Goal: Task Accomplishment & Management: Manage account settings

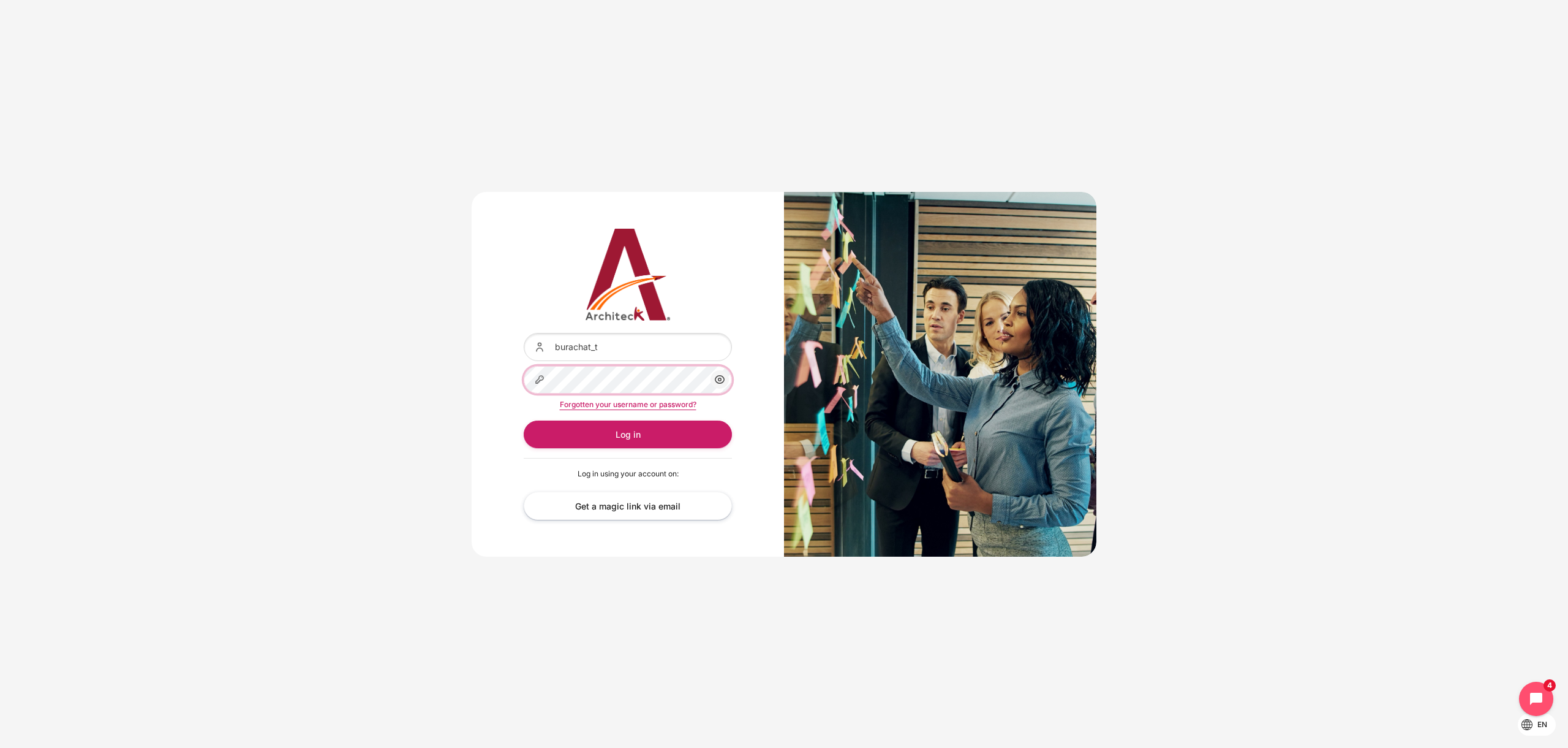
click at [524, 421] on button "Log in" at bounding box center [628, 435] width 208 height 28
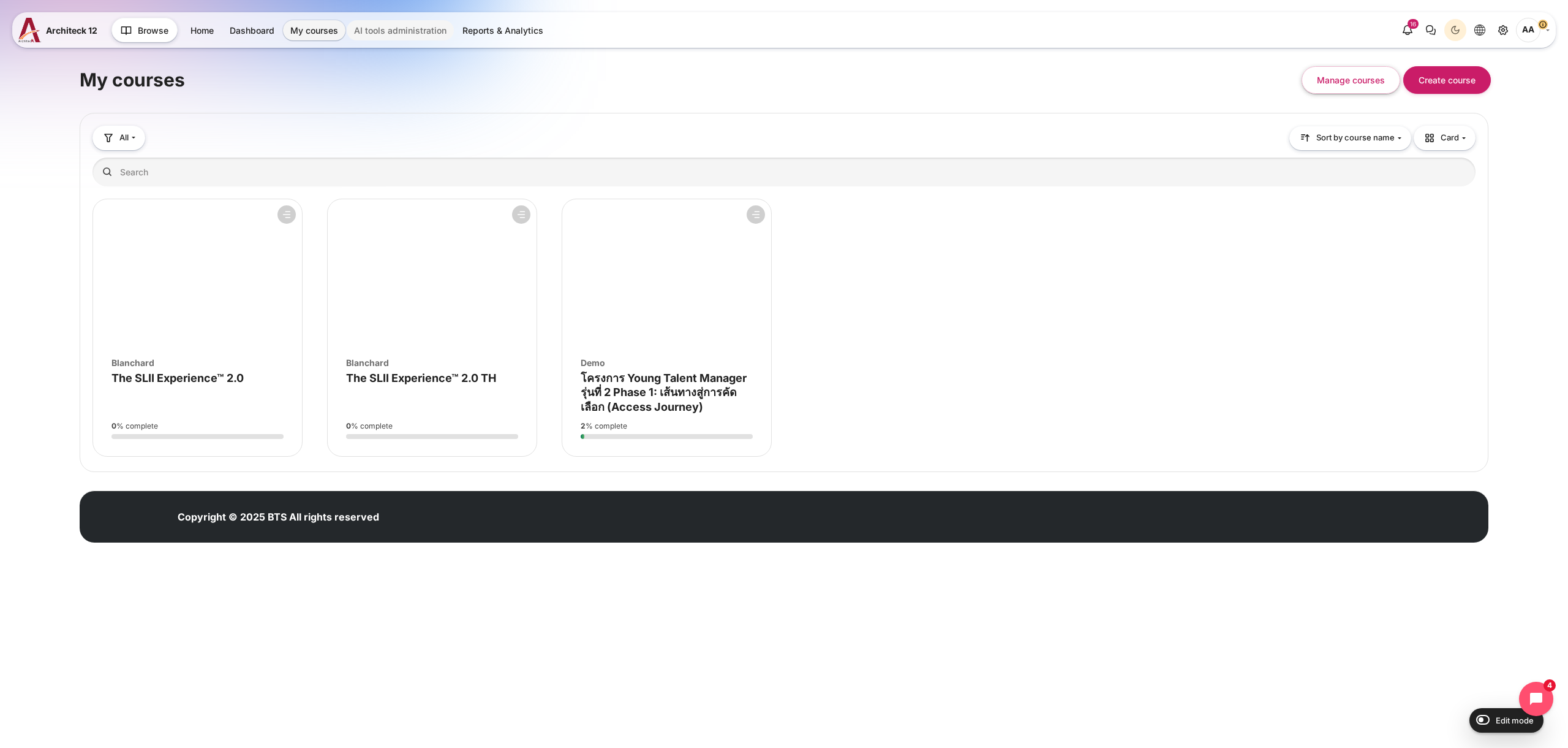
click at [385, 27] on link "AI tools administration" at bounding box center [400, 31] width 107 height 20
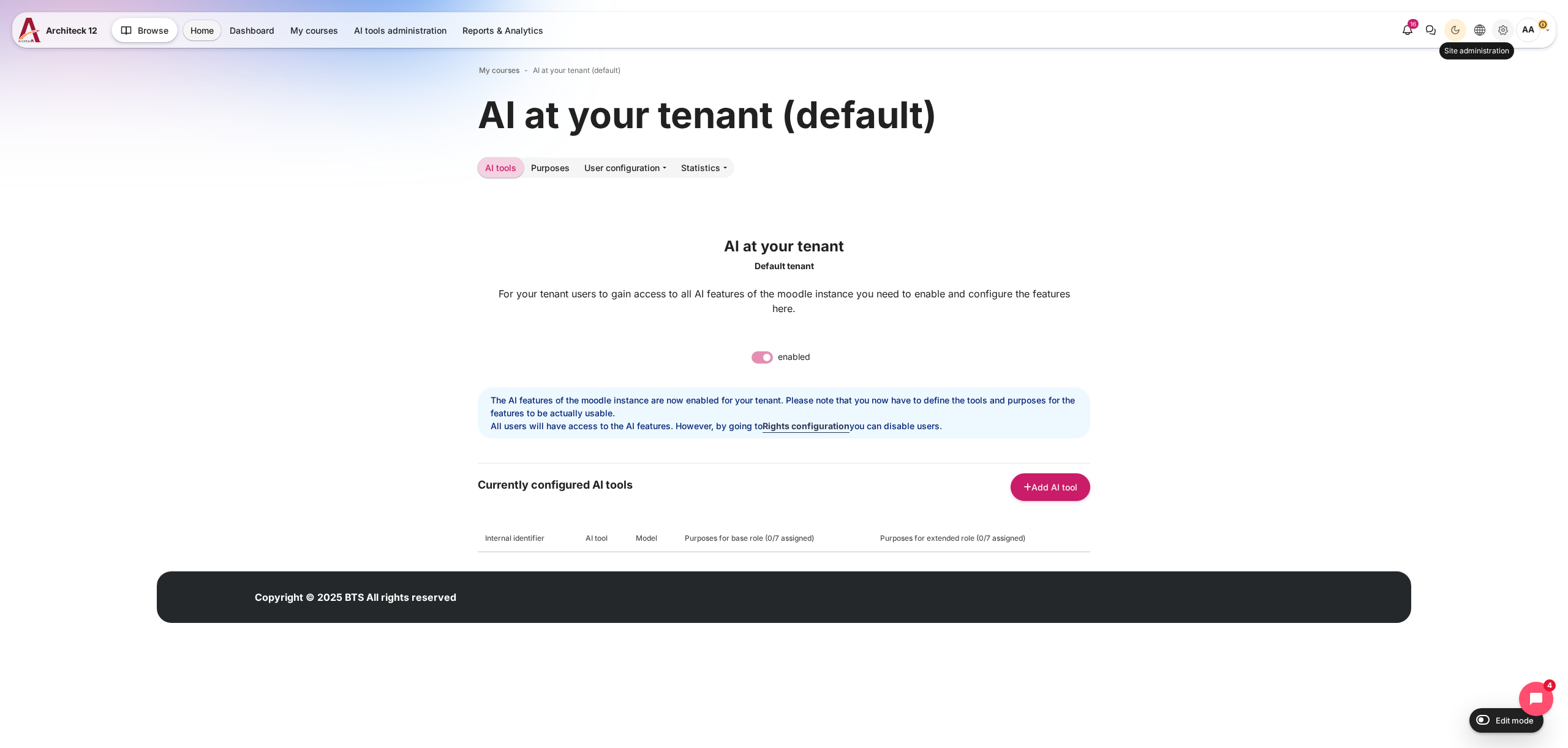
click at [1501, 33] on icon "Site administration" at bounding box center [1503, 30] width 9 height 9
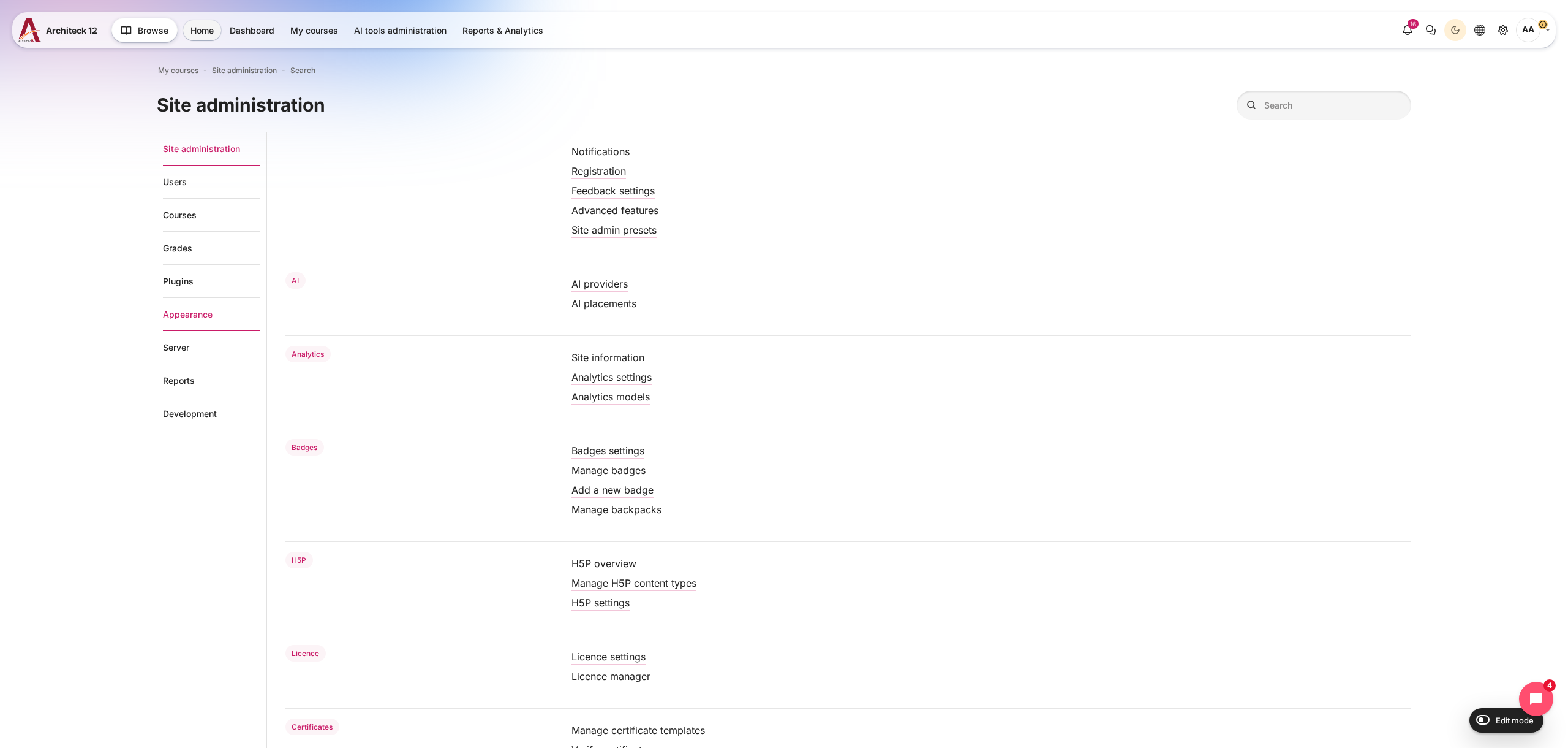
click at [215, 311] on link "Appearance" at bounding box center [212, 314] width 98 height 33
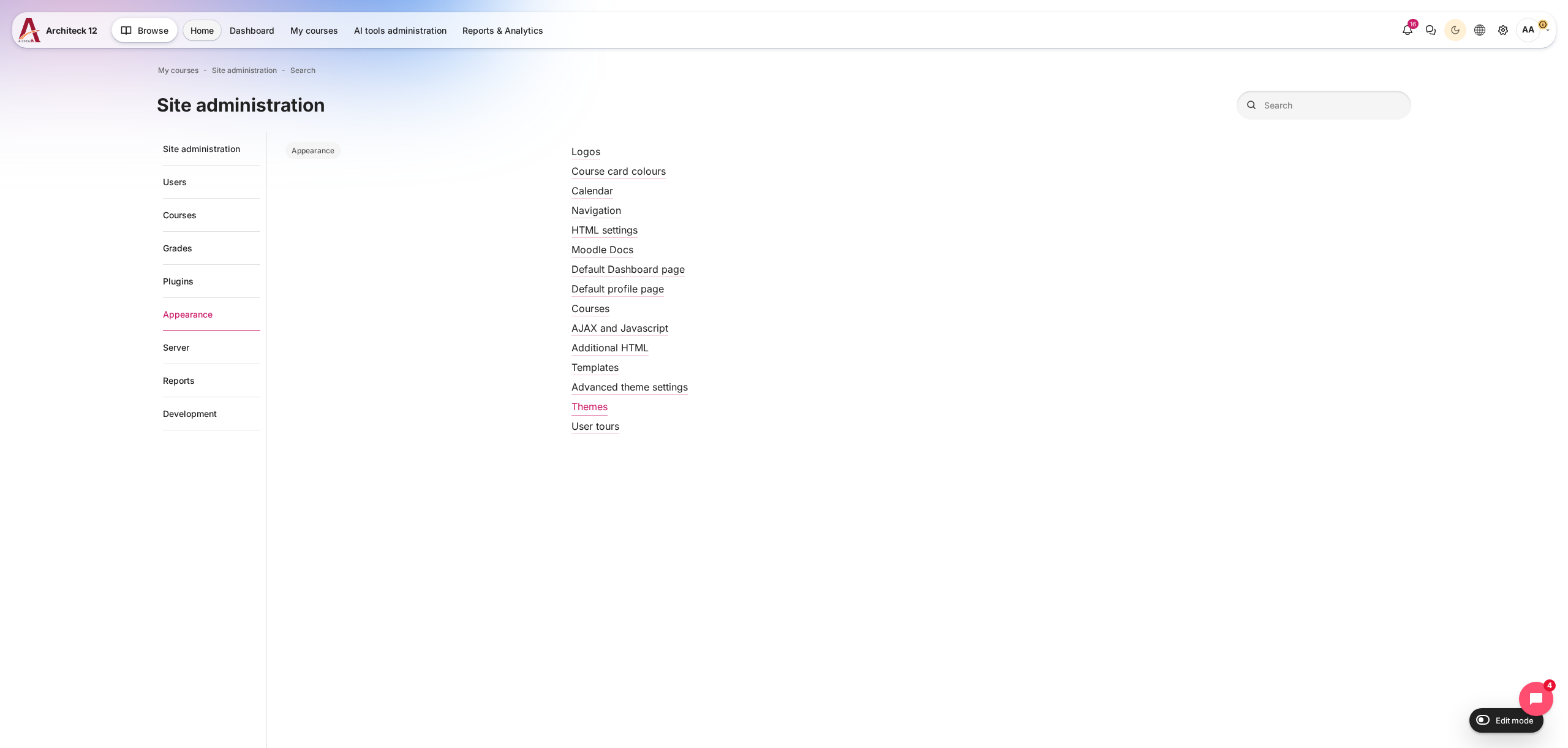
click at [587, 406] on link "Themes" at bounding box center [589, 406] width 36 height 12
